Goal: Task Accomplishment & Management: Use online tool/utility

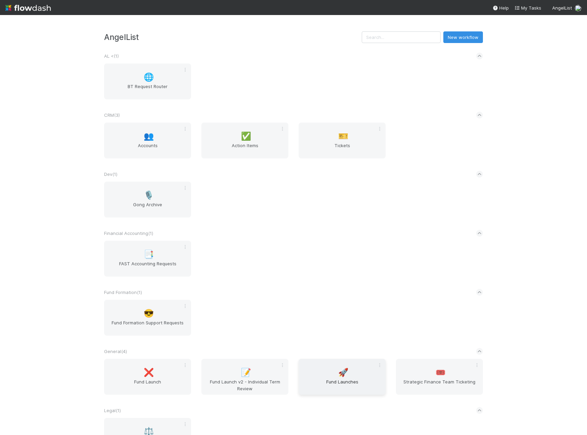
click at [351, 374] on div "🚀 Fund Launches" at bounding box center [341, 377] width 87 height 36
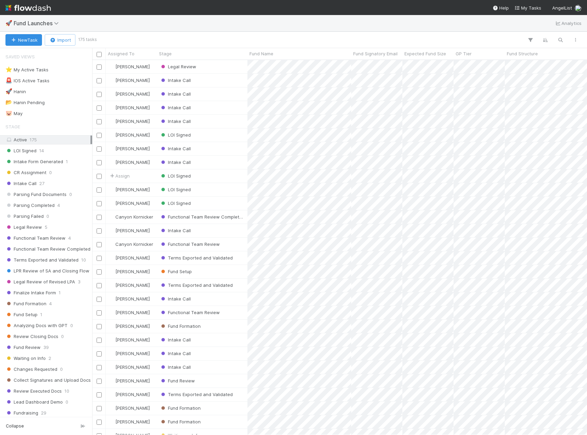
scroll to position [369, 490]
click at [560, 40] on icon "button" at bounding box center [560, 40] width 7 height 6
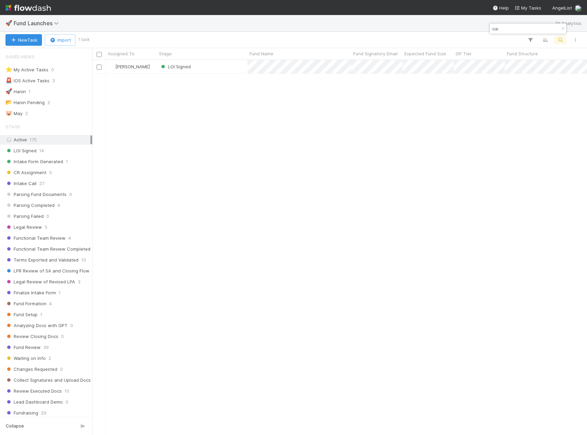
type input "oai"
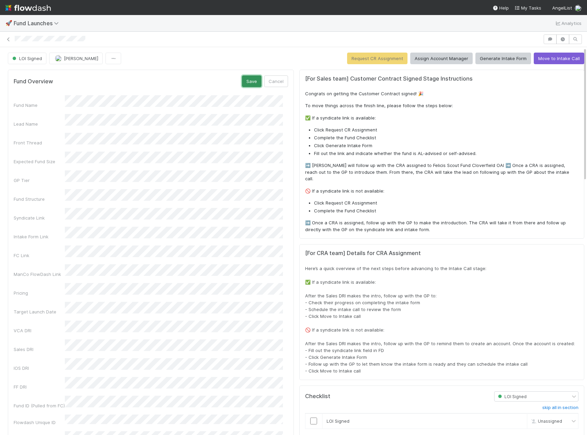
click at [246, 83] on button "Save" at bounding box center [251, 81] width 19 height 12
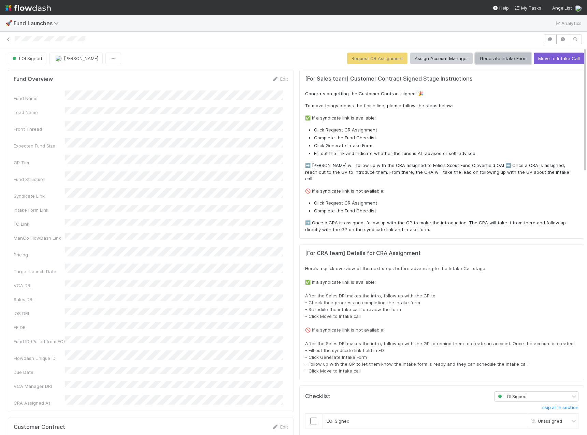
click at [478, 59] on button "Generate Intake Form" at bounding box center [503, 59] width 56 height 12
